Goal: Contribute content: Contribute content

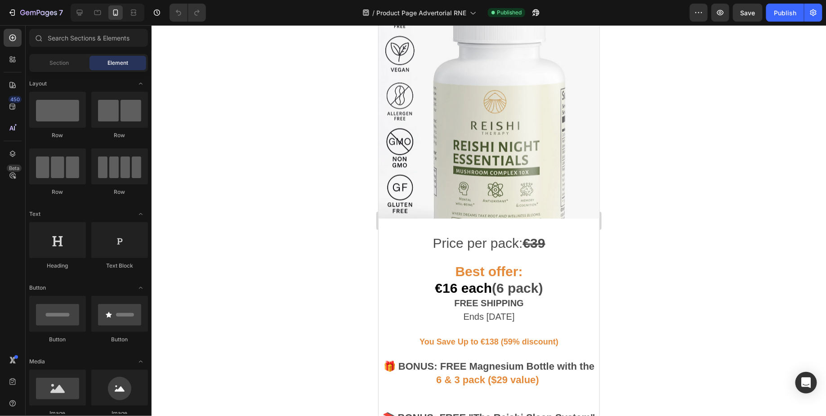
scroll to position [677, 0]
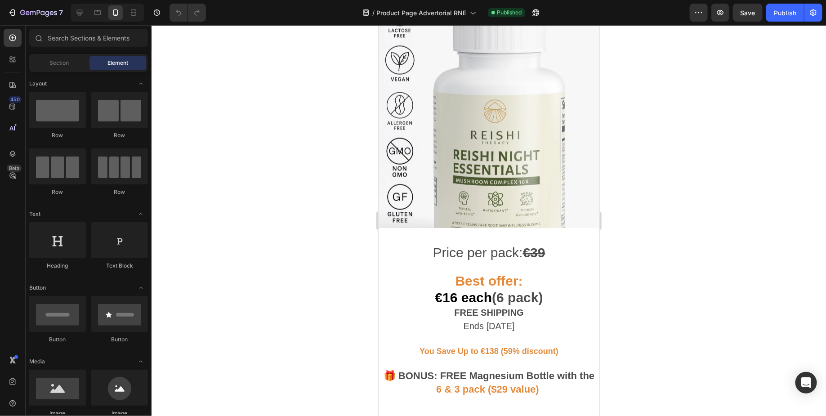
click at [498, 113] on img at bounding box center [488, 135] width 221 height 294
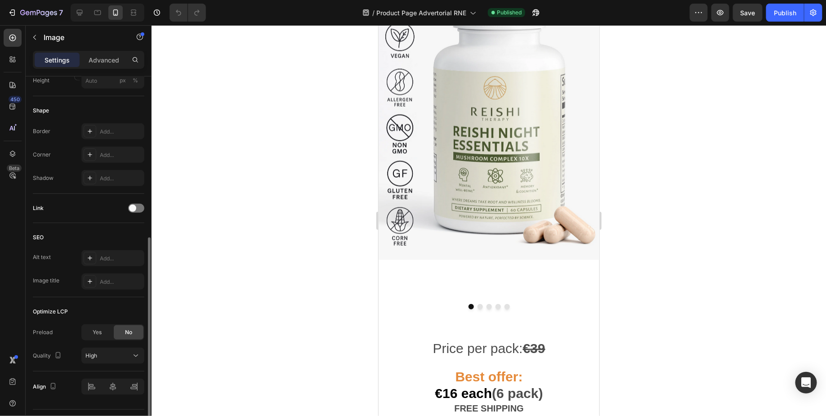
scroll to position [312, 0]
click at [139, 205] on div at bounding box center [136, 209] width 16 height 9
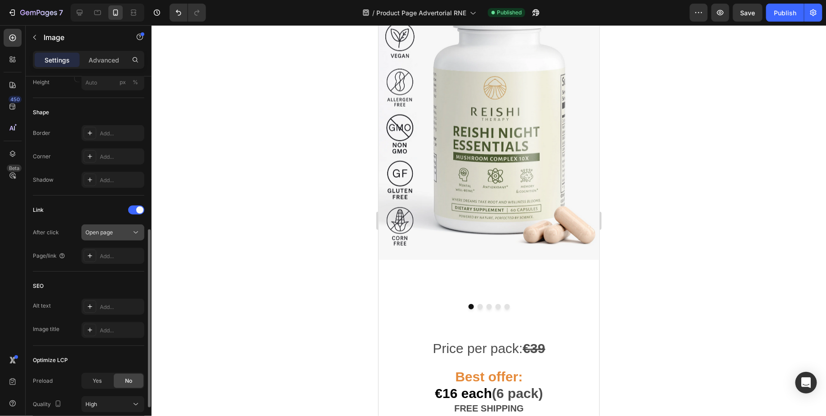
click at [134, 231] on icon at bounding box center [135, 232] width 4 height 2
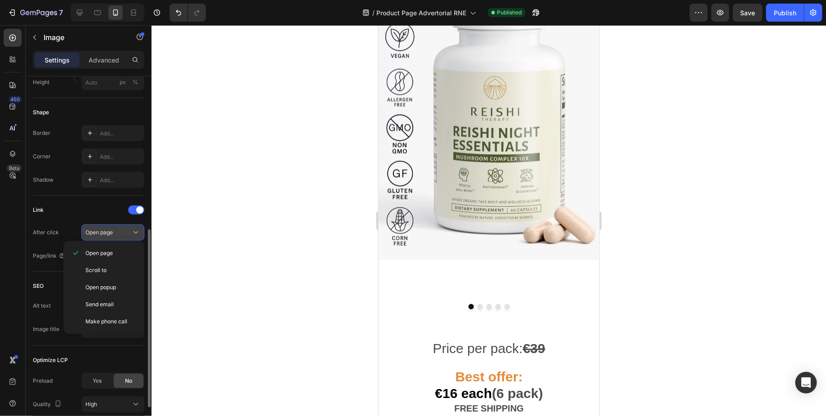
click at [134, 230] on icon at bounding box center [135, 232] width 9 height 9
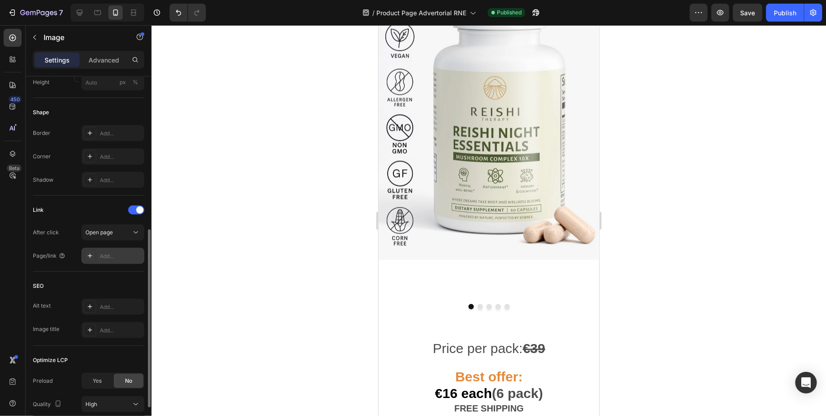
click at [116, 258] on div "Add..." at bounding box center [112, 256] width 63 height 16
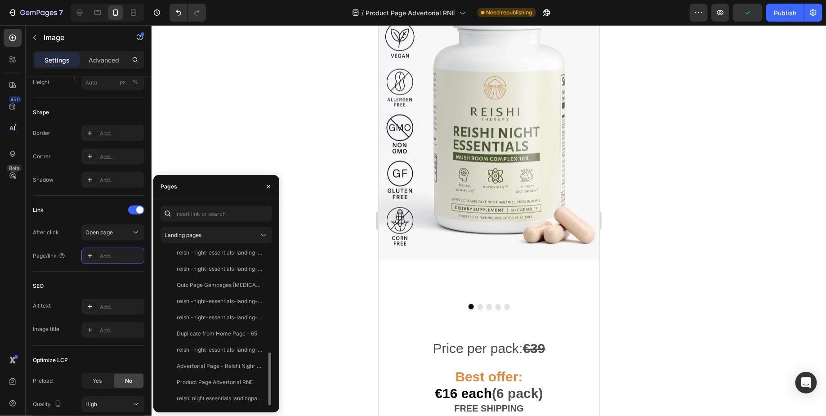
scroll to position [297, 0]
click at [230, 383] on div "Product Page Advertorial RNE" at bounding box center [215, 381] width 76 height 8
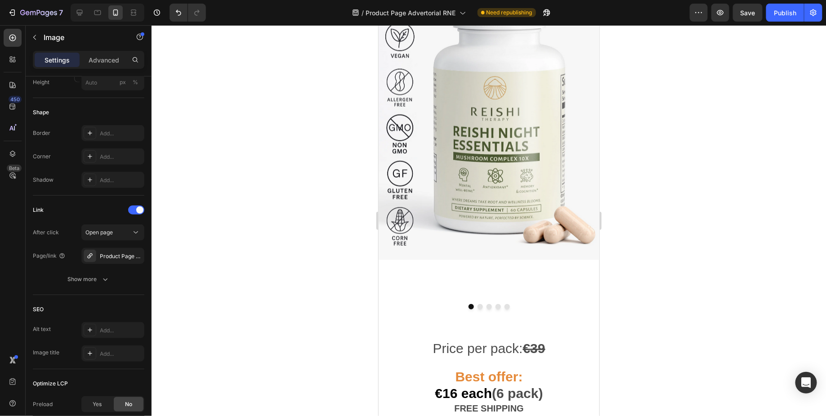
click at [345, 286] on div at bounding box center [488, 220] width 674 height 391
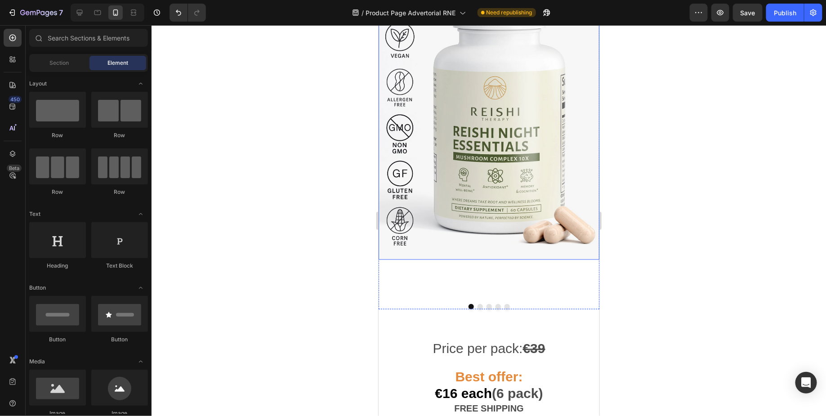
click at [457, 148] on img at bounding box center [488, 112] width 221 height 294
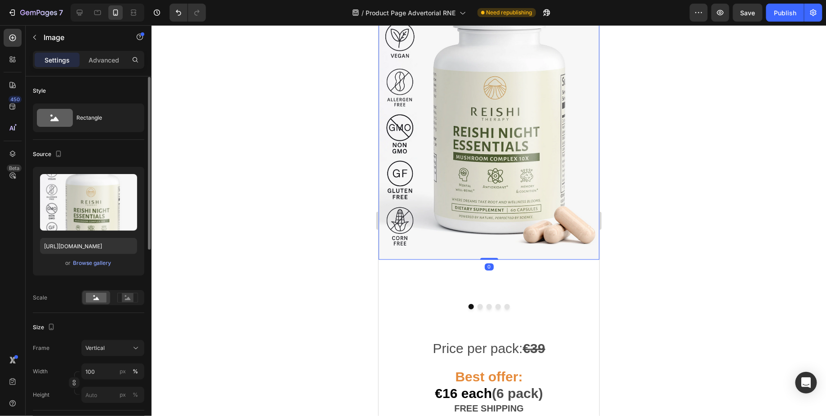
scroll to position [405, 0]
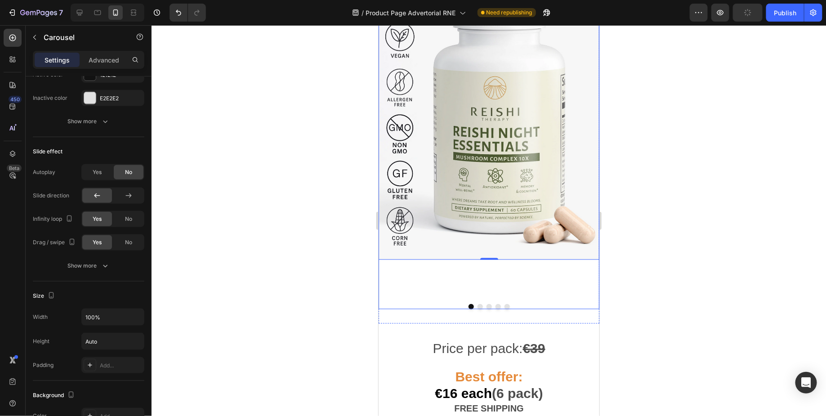
click at [481, 303] on button "Dot" at bounding box center [479, 305] width 5 height 5
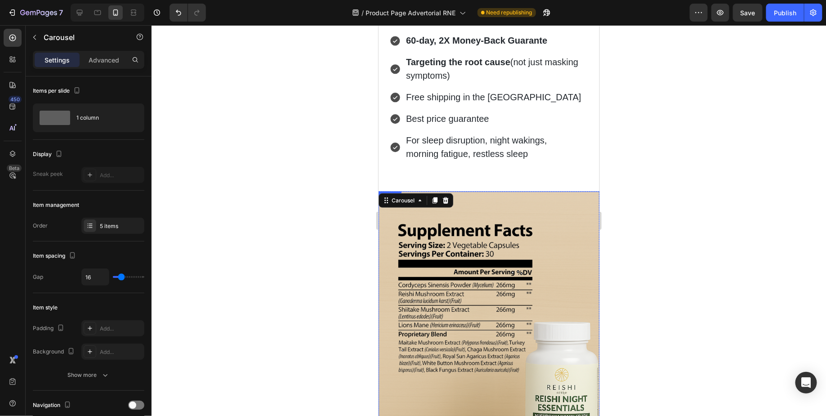
scroll to position [470, 0]
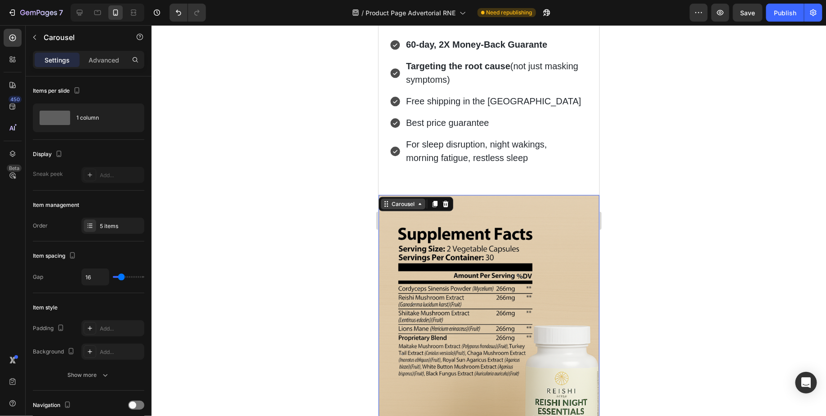
click at [392, 202] on div "Carousel" at bounding box center [402, 204] width 27 height 8
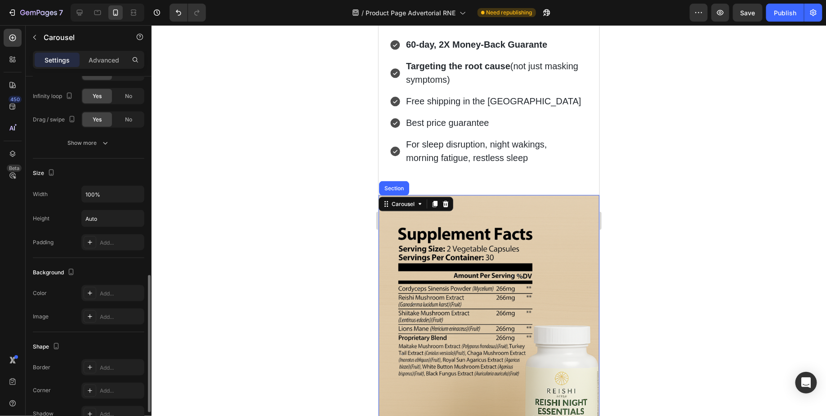
scroll to position [605, 0]
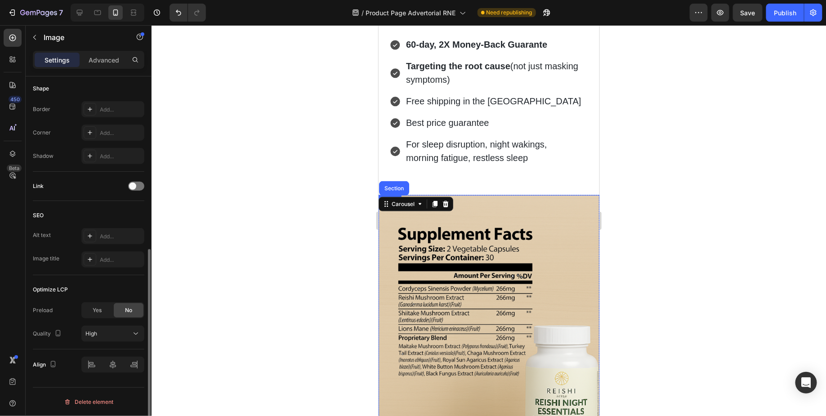
click at [475, 290] on img at bounding box center [488, 342] width 221 height 294
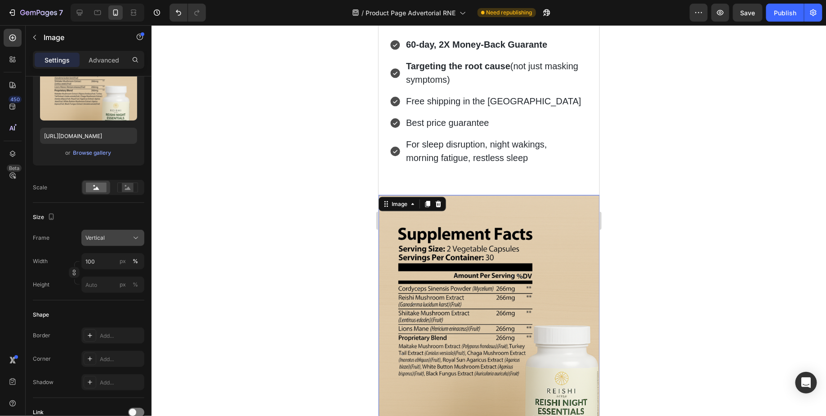
scroll to position [334, 0]
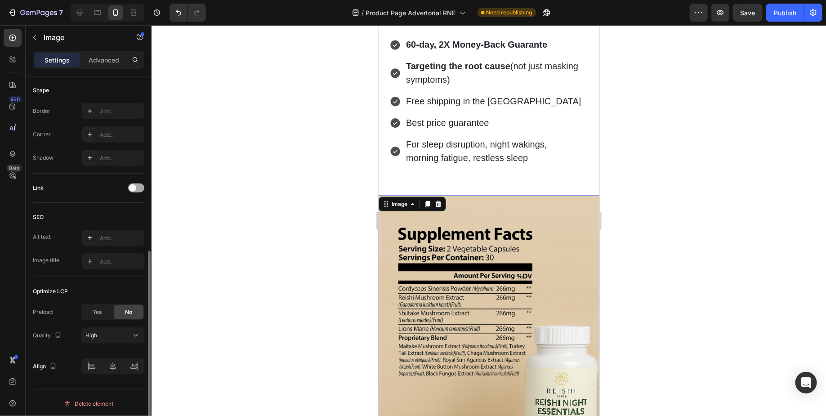
click at [138, 185] on div at bounding box center [136, 187] width 16 height 9
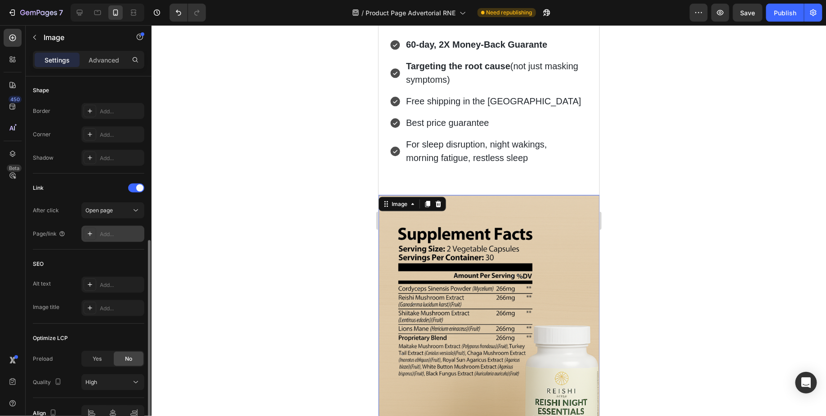
click at [131, 227] on div "Add..." at bounding box center [112, 234] width 63 height 16
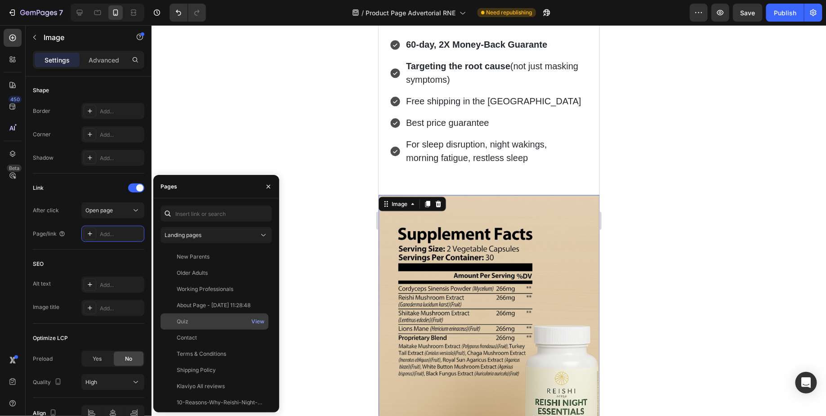
scroll to position [297, 0]
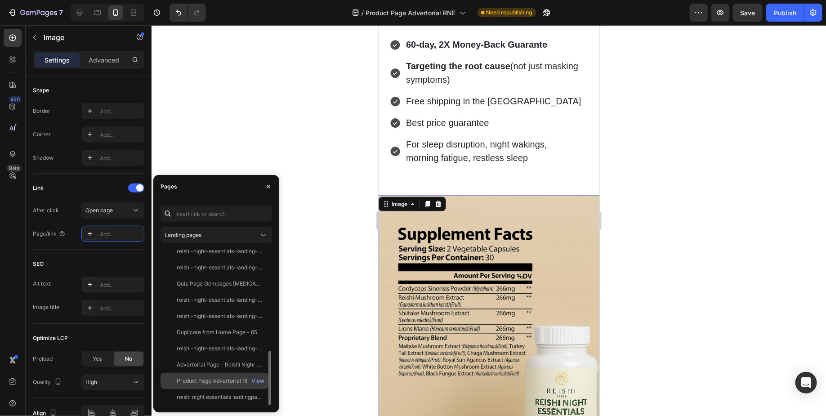
click at [219, 383] on div "Product Page Advertorial RNE" at bounding box center [215, 381] width 76 height 8
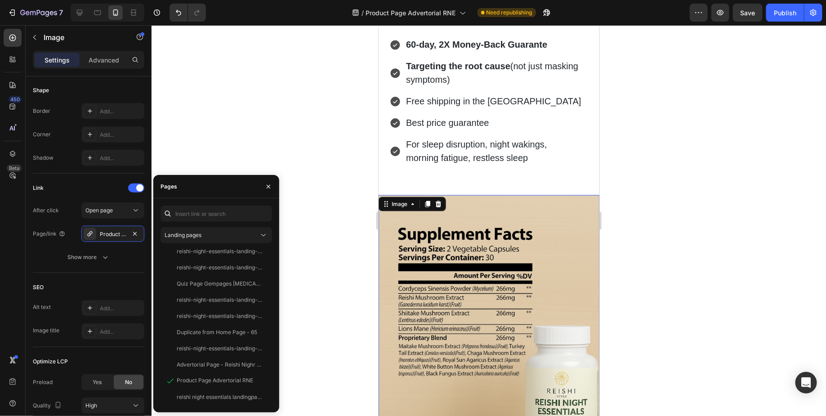
click at [355, 260] on div at bounding box center [488, 220] width 674 height 391
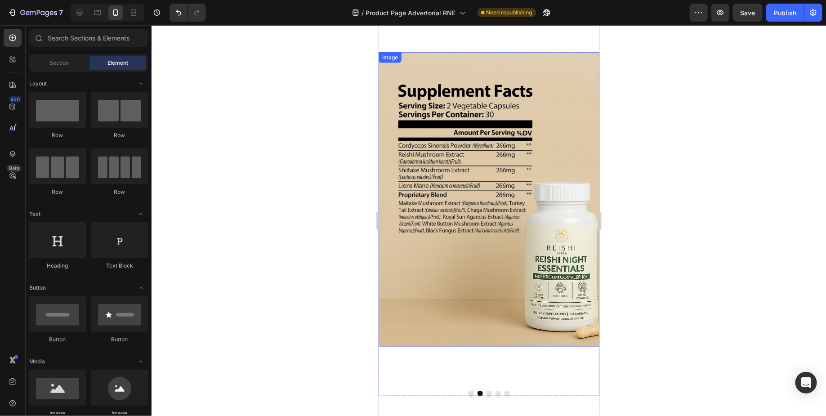
scroll to position [674, 0]
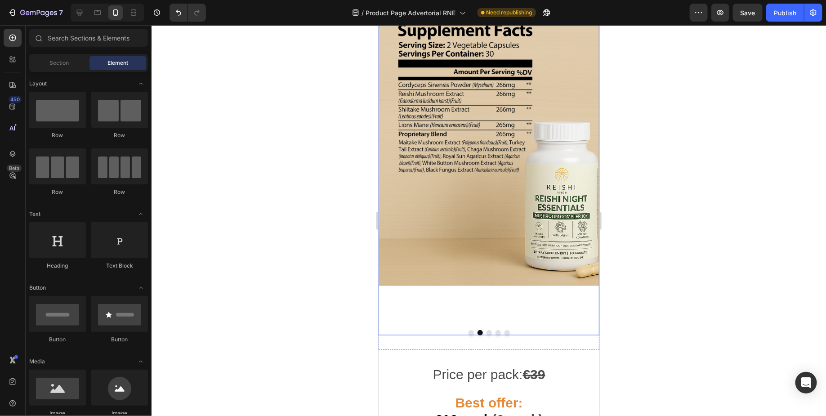
click at [488, 329] on button "Dot" at bounding box center [488, 331] width 5 height 5
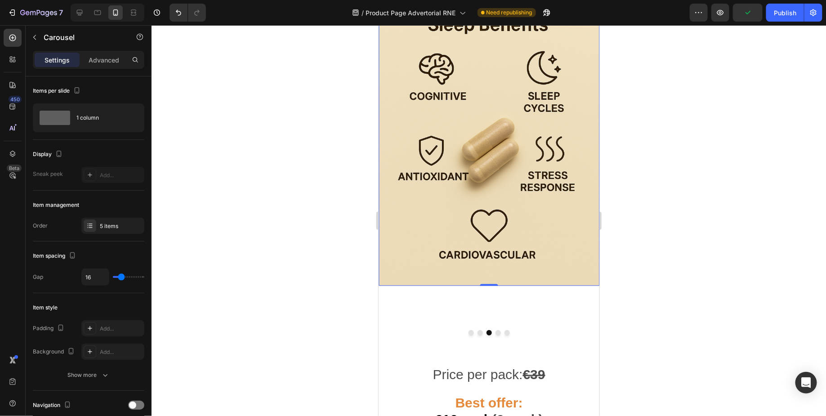
click at [418, 250] on img at bounding box center [488, 138] width 221 height 294
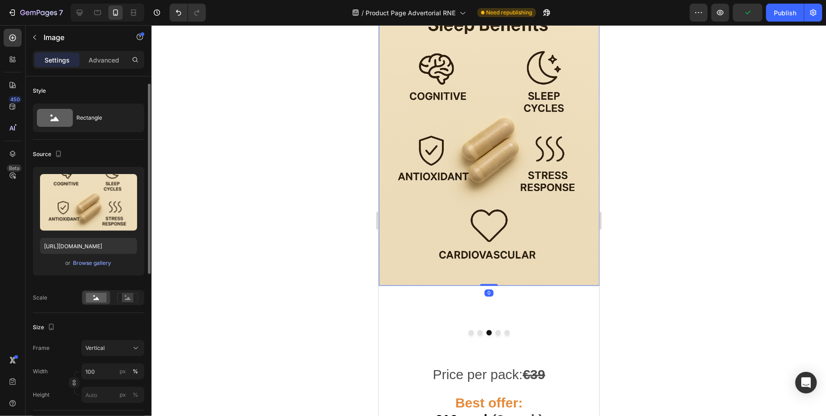
scroll to position [334, 0]
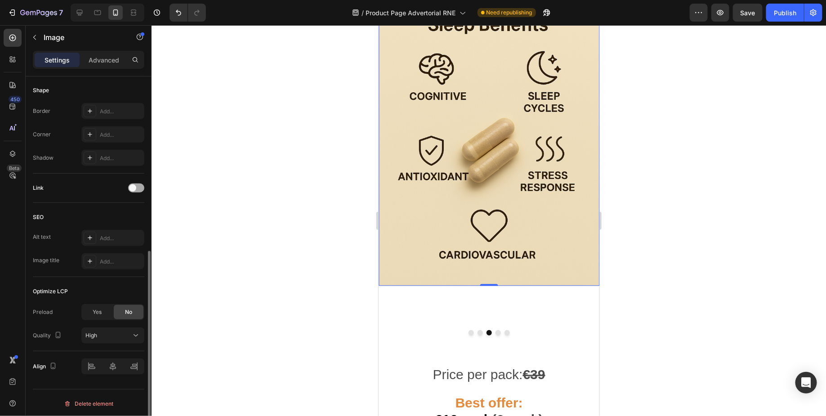
click at [138, 187] on div at bounding box center [136, 187] width 16 height 9
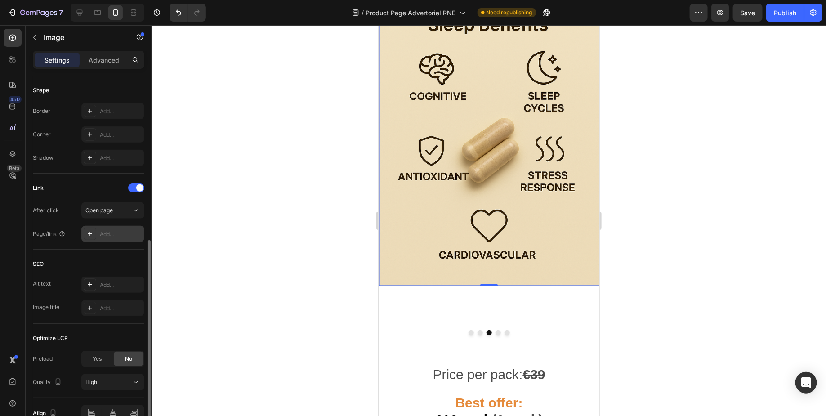
click at [120, 233] on div "Add..." at bounding box center [121, 234] width 42 height 8
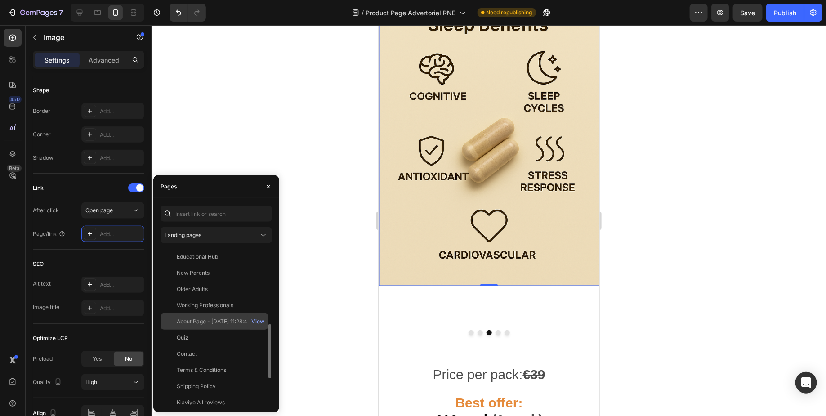
scroll to position [297, 0]
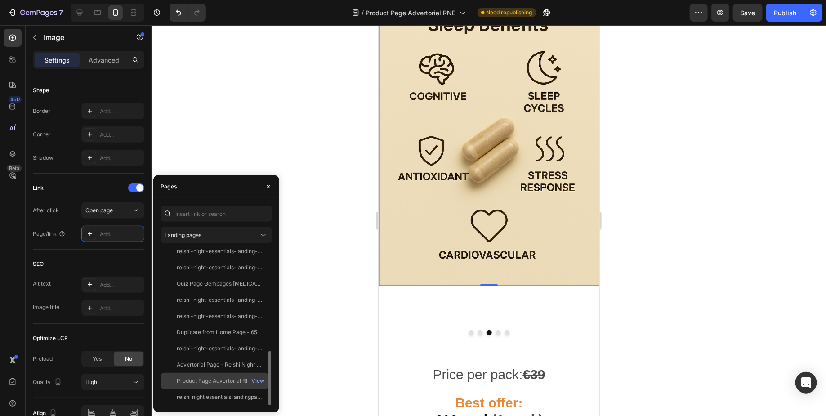
click at [225, 377] on div "Product Page Advertorial RNE" at bounding box center [215, 381] width 76 height 8
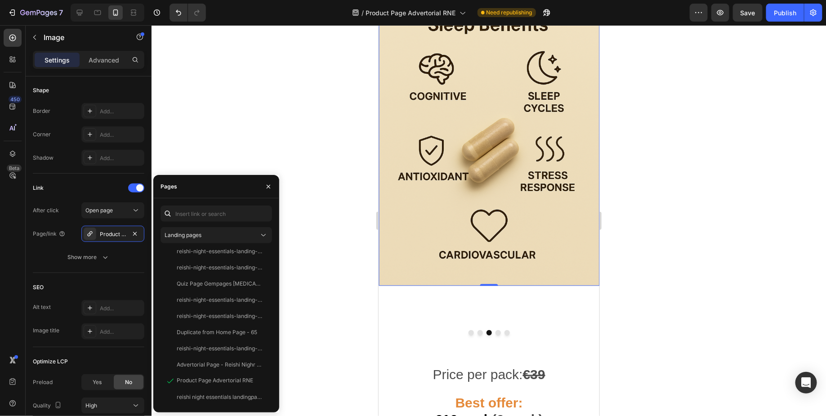
click at [322, 325] on div at bounding box center [488, 220] width 674 height 391
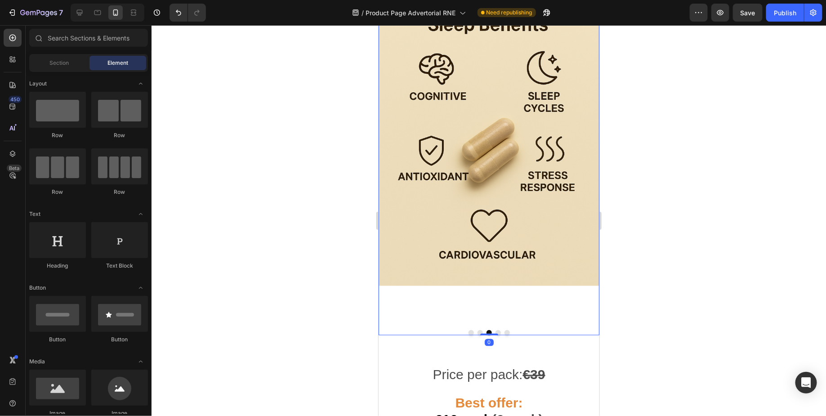
click at [496, 329] on button "Dot" at bounding box center [497, 331] width 5 height 5
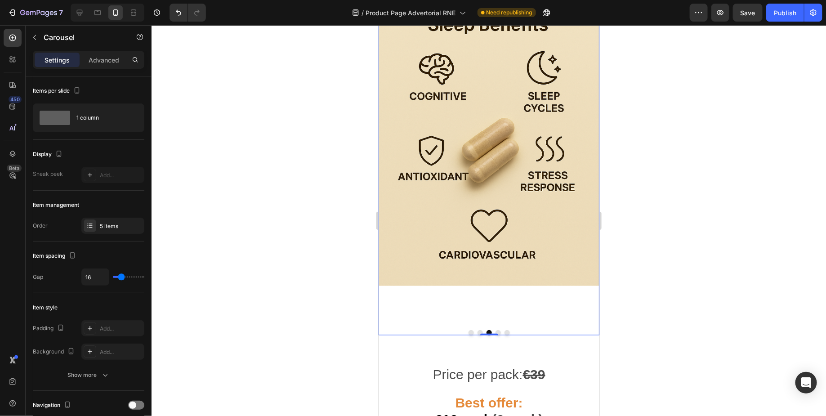
click at [498, 332] on button "Dot" at bounding box center [497, 331] width 5 height 5
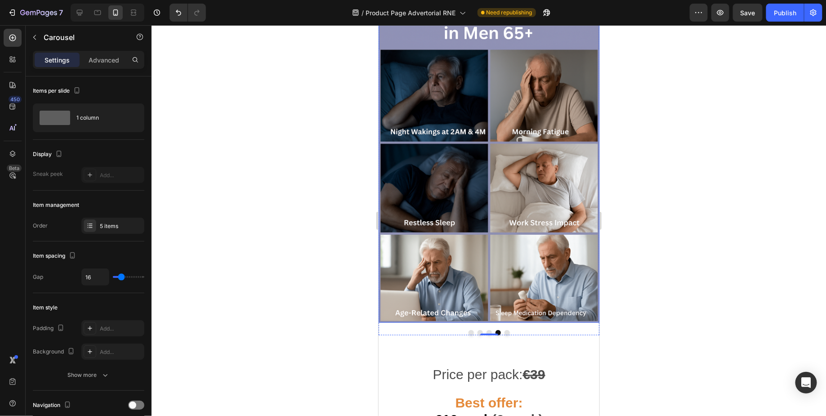
click at [451, 191] on img at bounding box center [488, 156] width 221 height 331
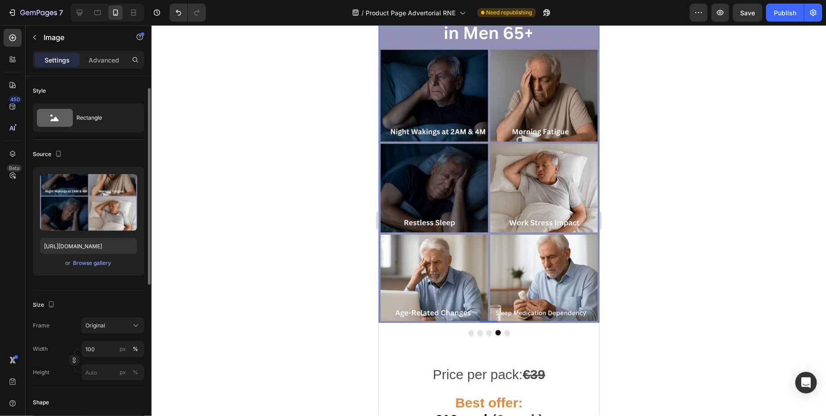
scroll to position [312, 0]
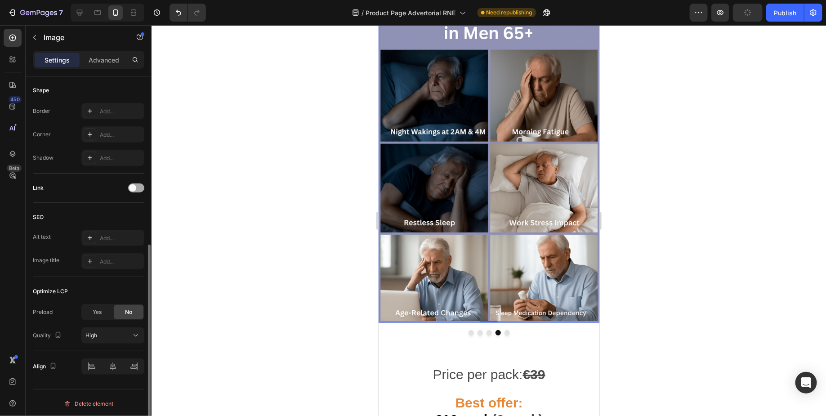
click at [138, 191] on div at bounding box center [136, 187] width 16 height 9
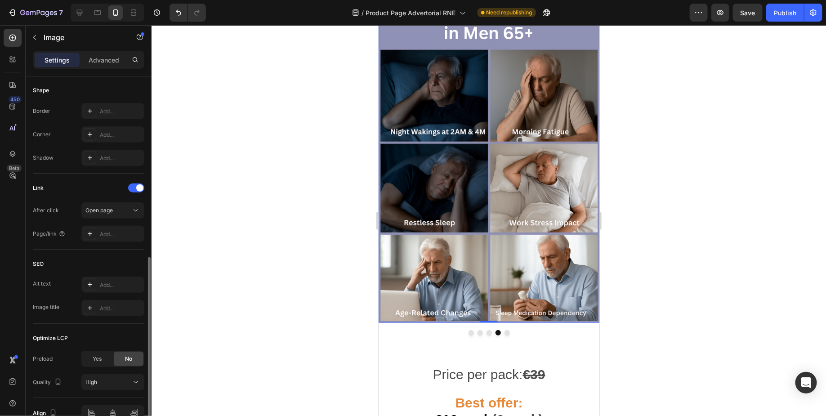
scroll to position [359, 0]
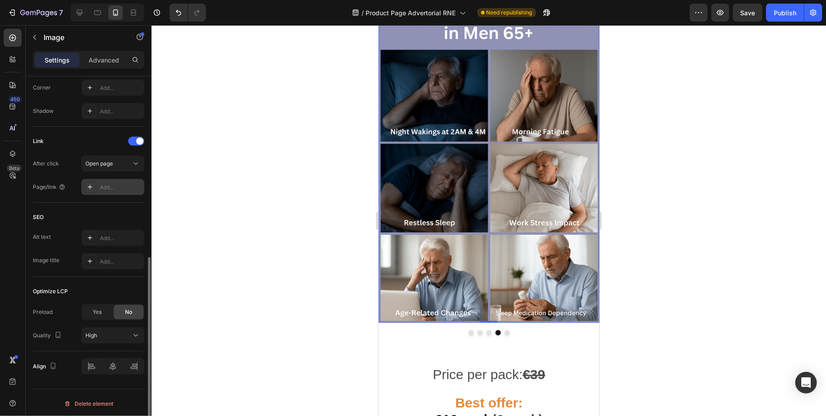
click at [133, 183] on div "Add..." at bounding box center [121, 187] width 42 height 8
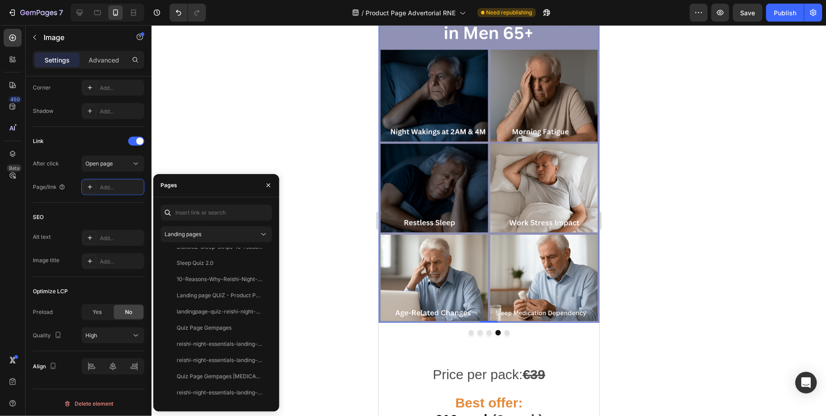
scroll to position [297, 0]
click at [227, 385] on div "Product Page Advertorial RNE View" at bounding box center [214, 380] width 108 height 16
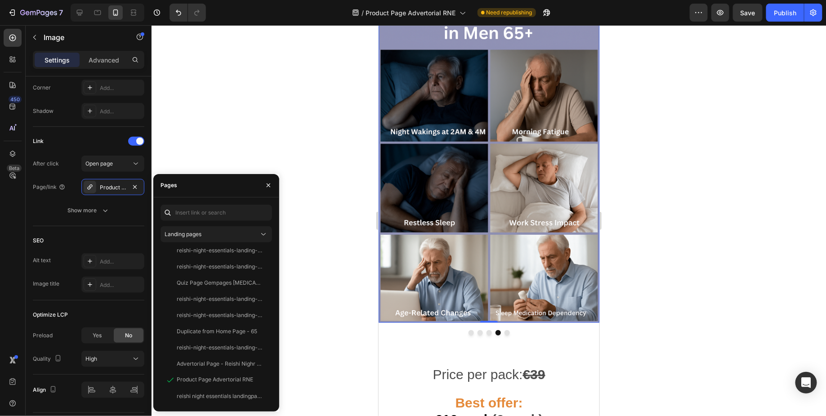
click at [280, 128] on div at bounding box center [488, 220] width 674 height 391
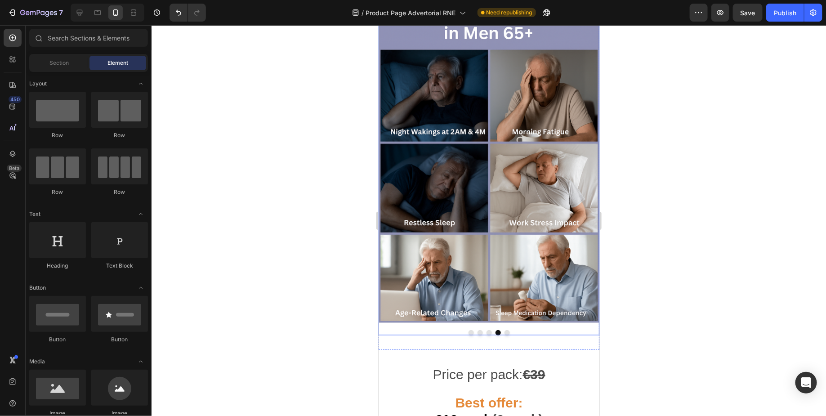
click at [507, 331] on button "Dot" at bounding box center [506, 331] width 5 height 5
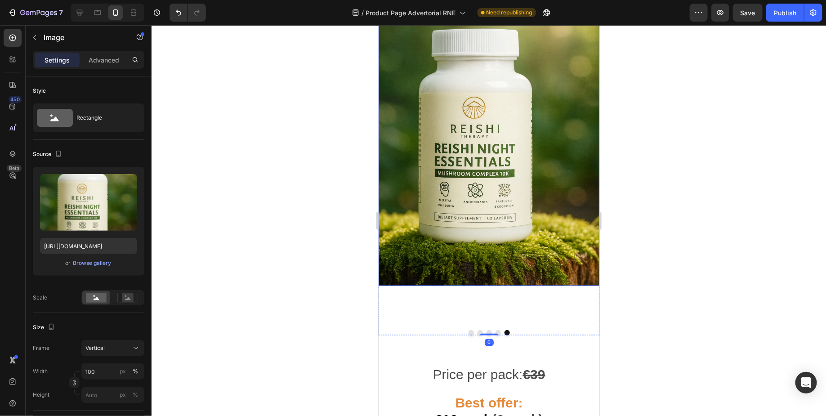
click at [502, 165] on img at bounding box center [488, 138] width 221 height 294
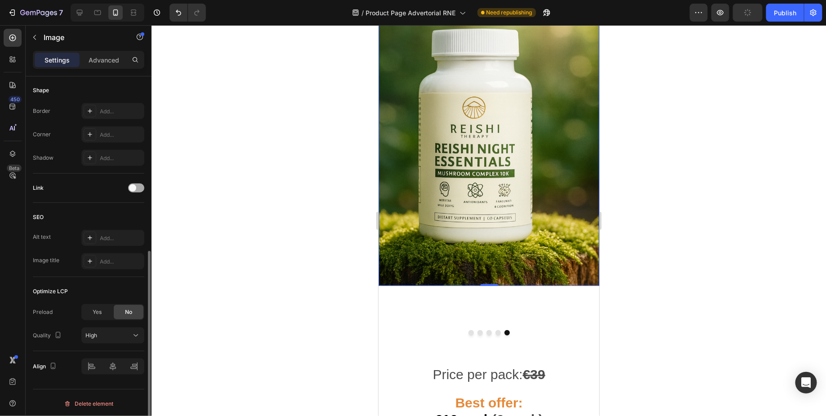
click at [138, 187] on div at bounding box center [136, 187] width 16 height 9
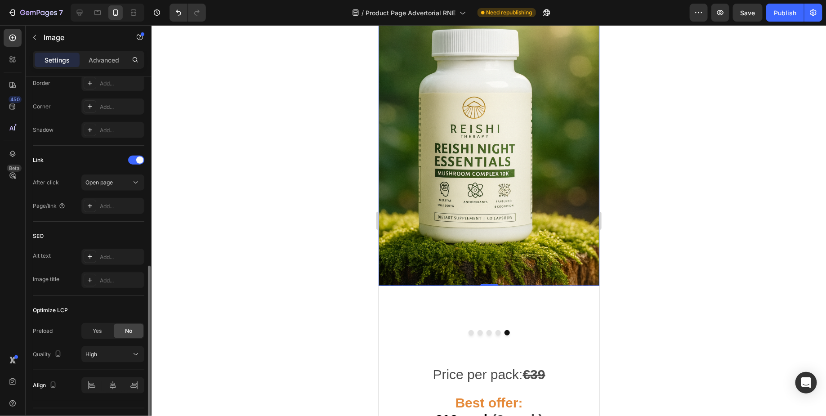
scroll to position [374, 0]
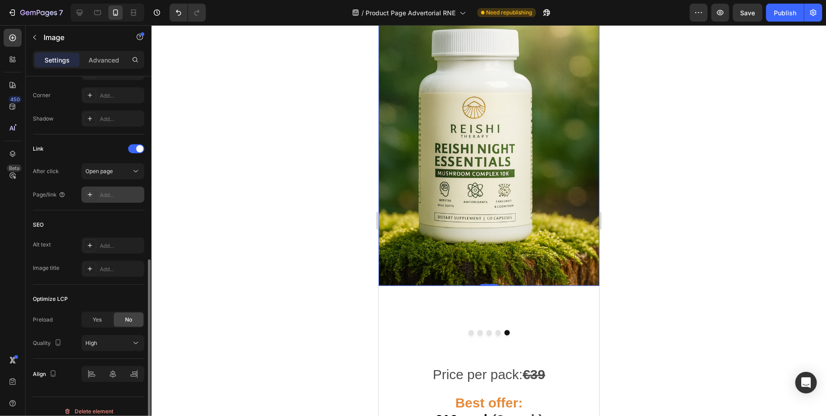
click at [116, 196] on div "Add..." at bounding box center [121, 195] width 42 height 8
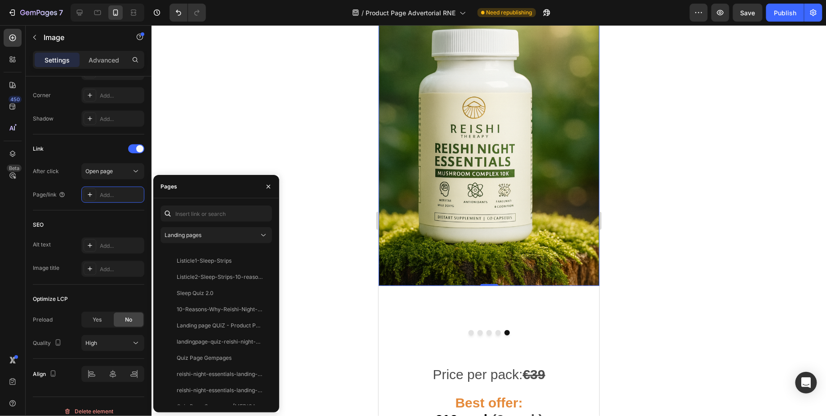
scroll to position [297, 0]
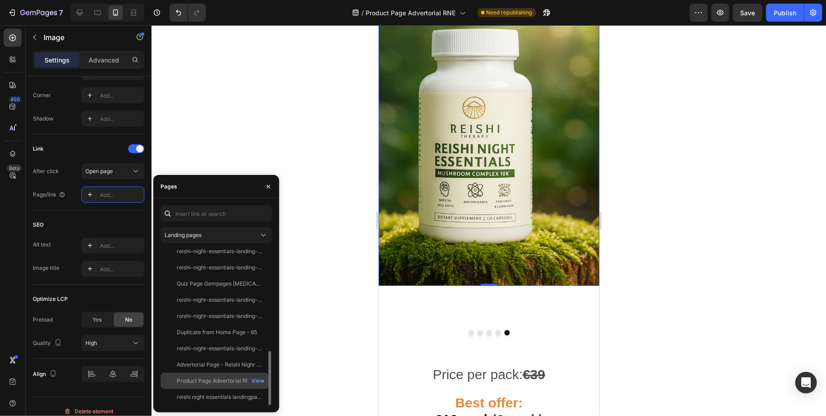
click at [223, 379] on div "Product Page Advertorial RNE" at bounding box center [215, 381] width 76 height 8
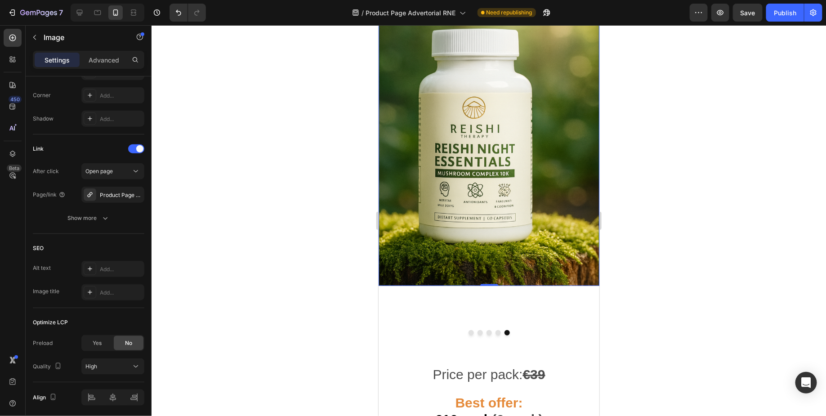
click at [268, 137] on div at bounding box center [488, 220] width 674 height 391
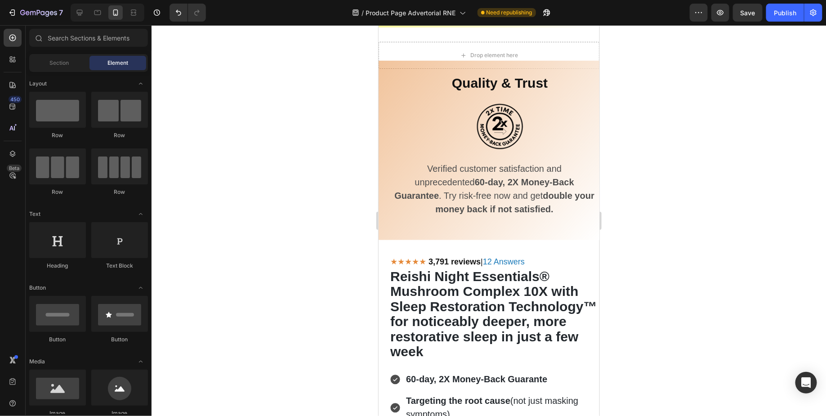
scroll to position [0, 0]
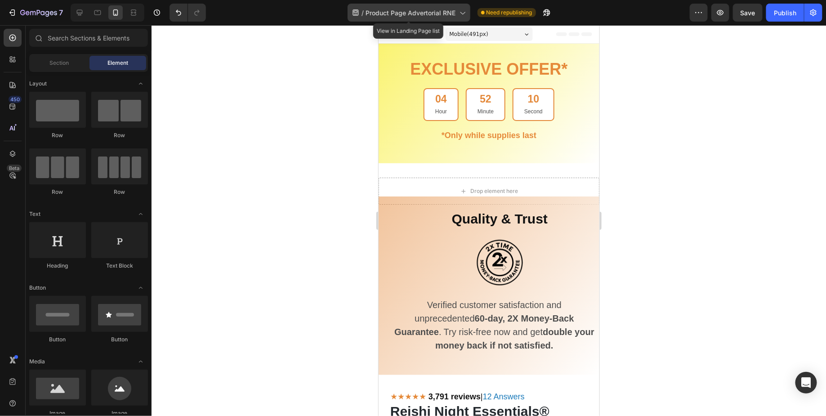
click at [427, 16] on span "Product Page Advertorial RNE" at bounding box center [411, 12] width 90 height 9
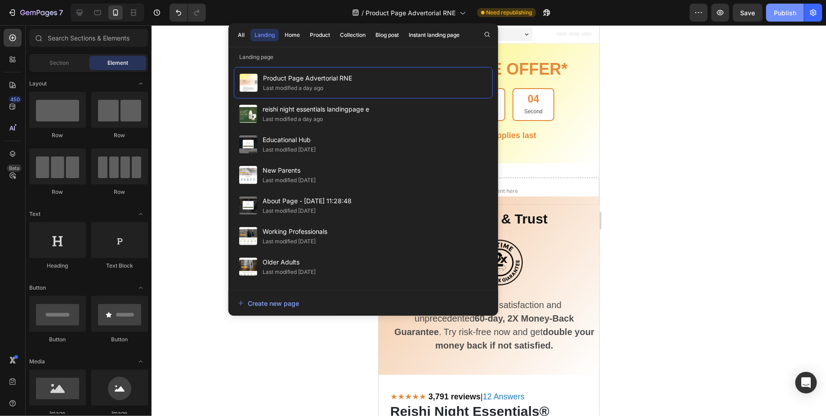
click at [790, 18] on button "Publish" at bounding box center [785, 13] width 38 height 18
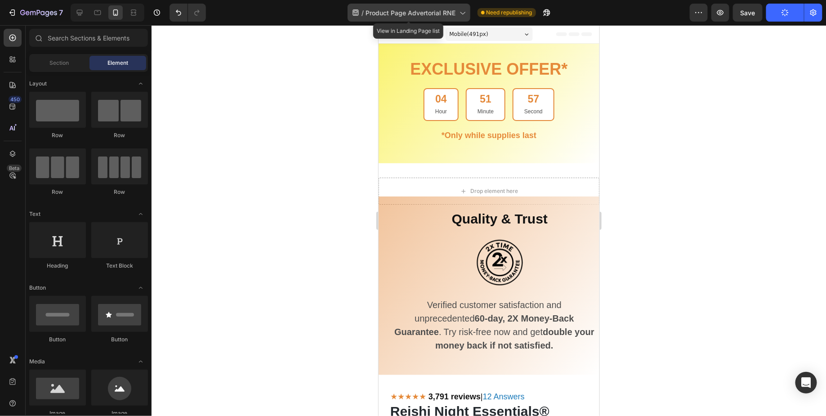
click at [423, 16] on span "Product Page Advertorial RNE" at bounding box center [411, 12] width 90 height 9
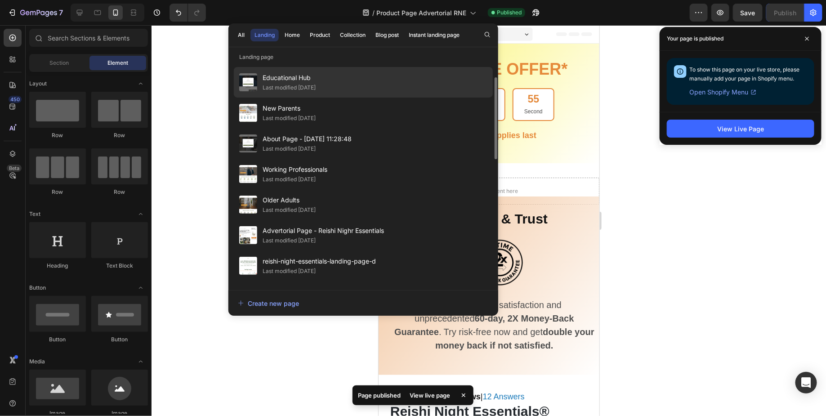
scroll to position [102, 0]
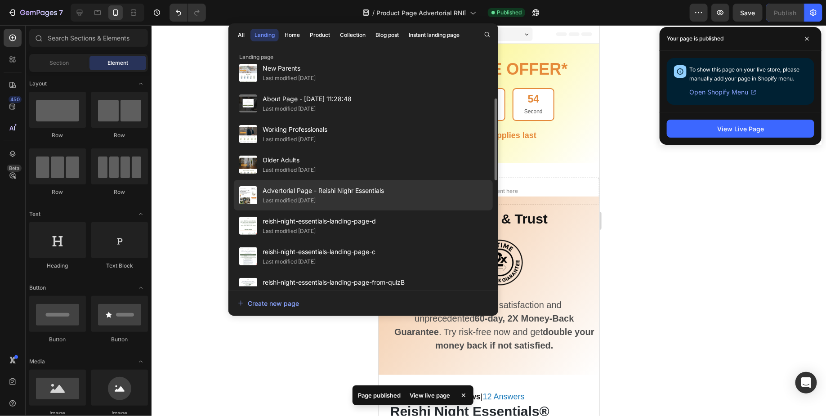
click at [321, 191] on span "Advertorial Page - Reishi Nighr Essentials" at bounding box center [322, 190] width 121 height 11
